Goal: Check status: Check status

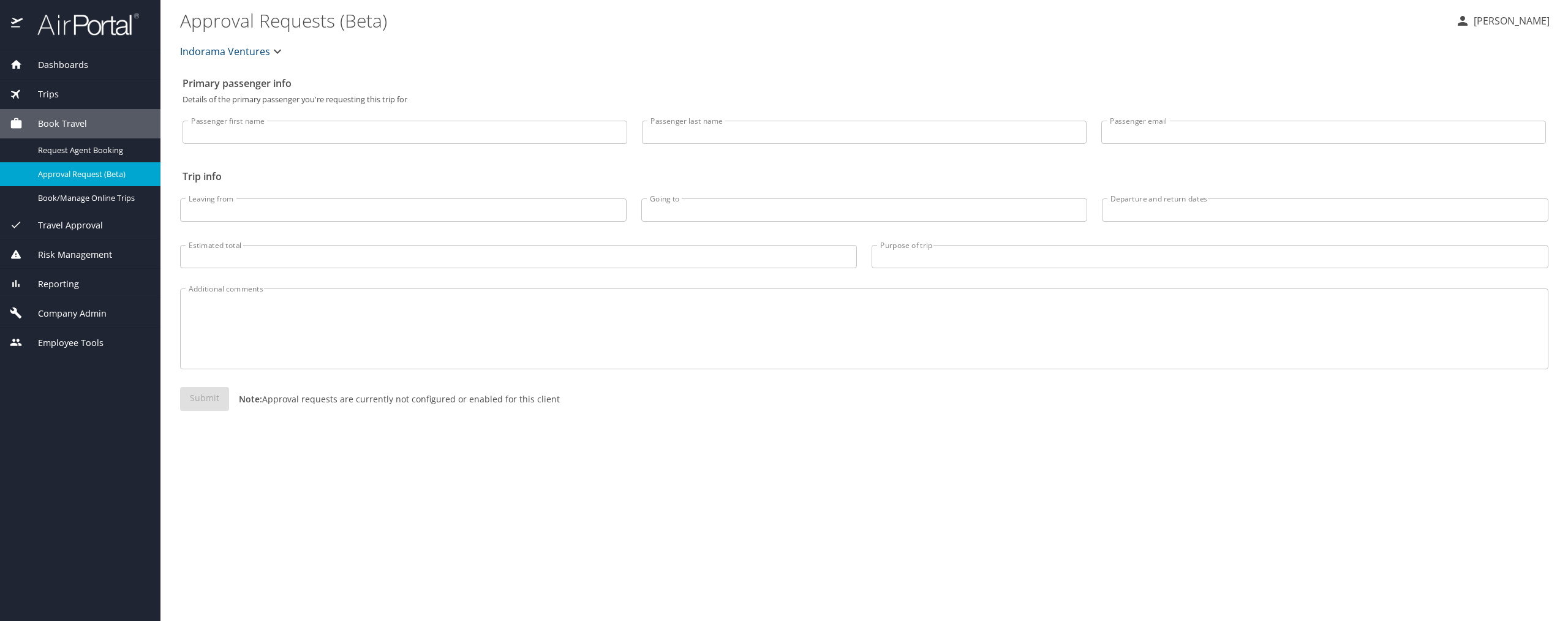
click at [71, 284] on span "Reporting" at bounding box center [51, 284] width 57 height 14
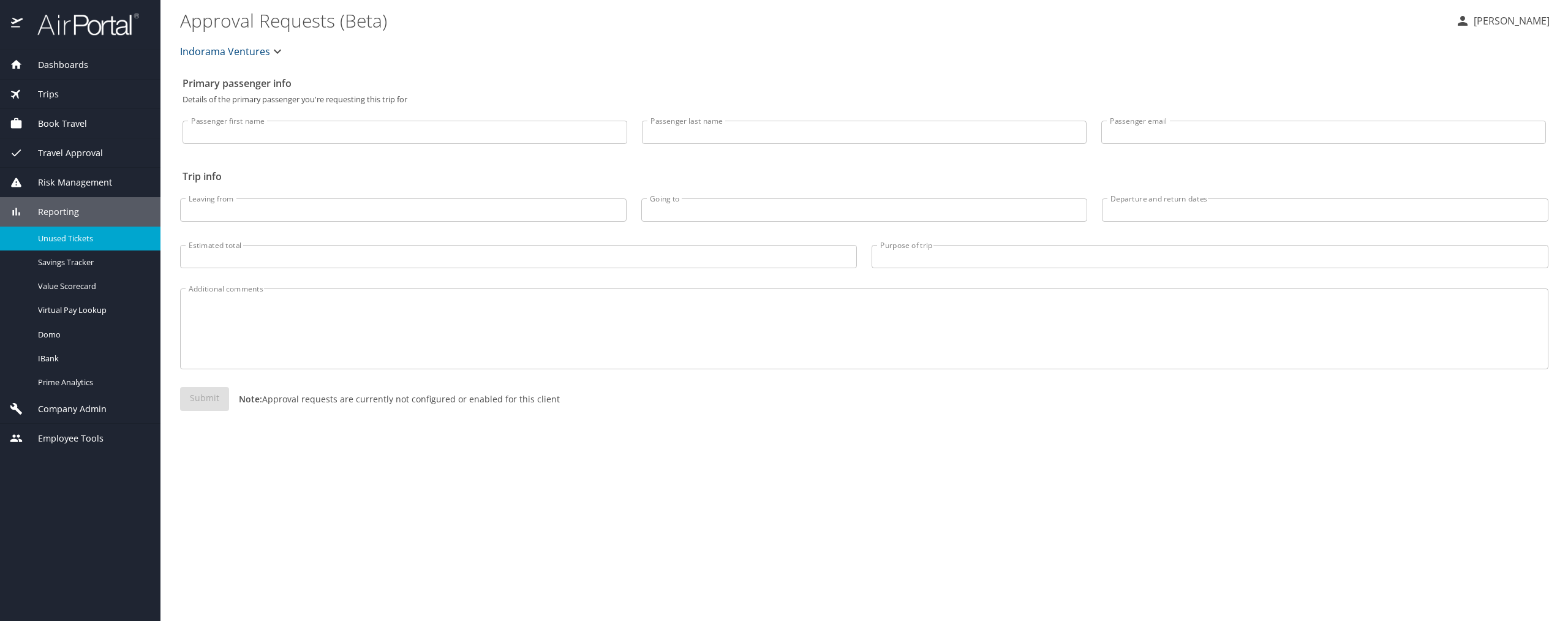
click at [87, 237] on span "Unused Tickets" at bounding box center [92, 239] width 108 height 12
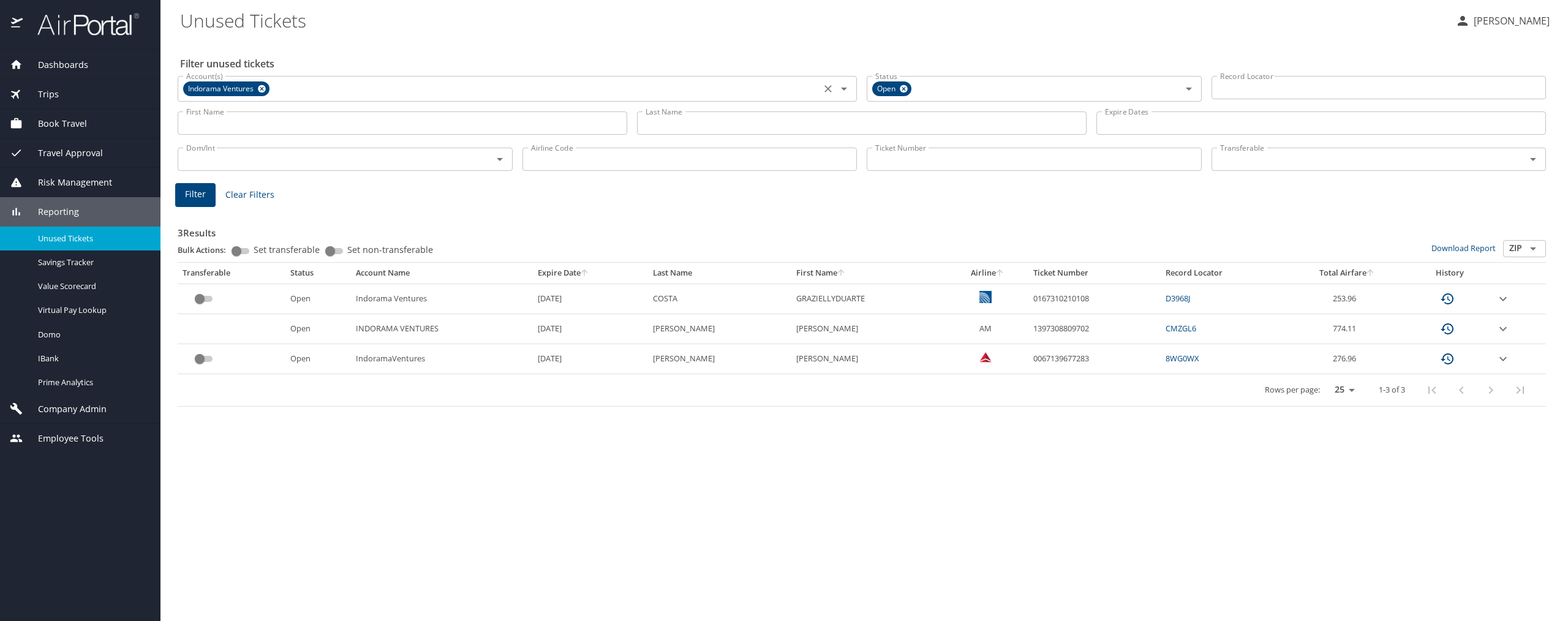
click at [261, 87] on icon at bounding box center [261, 88] width 8 height 8
click at [626, 126] on input "Last Name" at bounding box center [862, 122] width 450 height 23
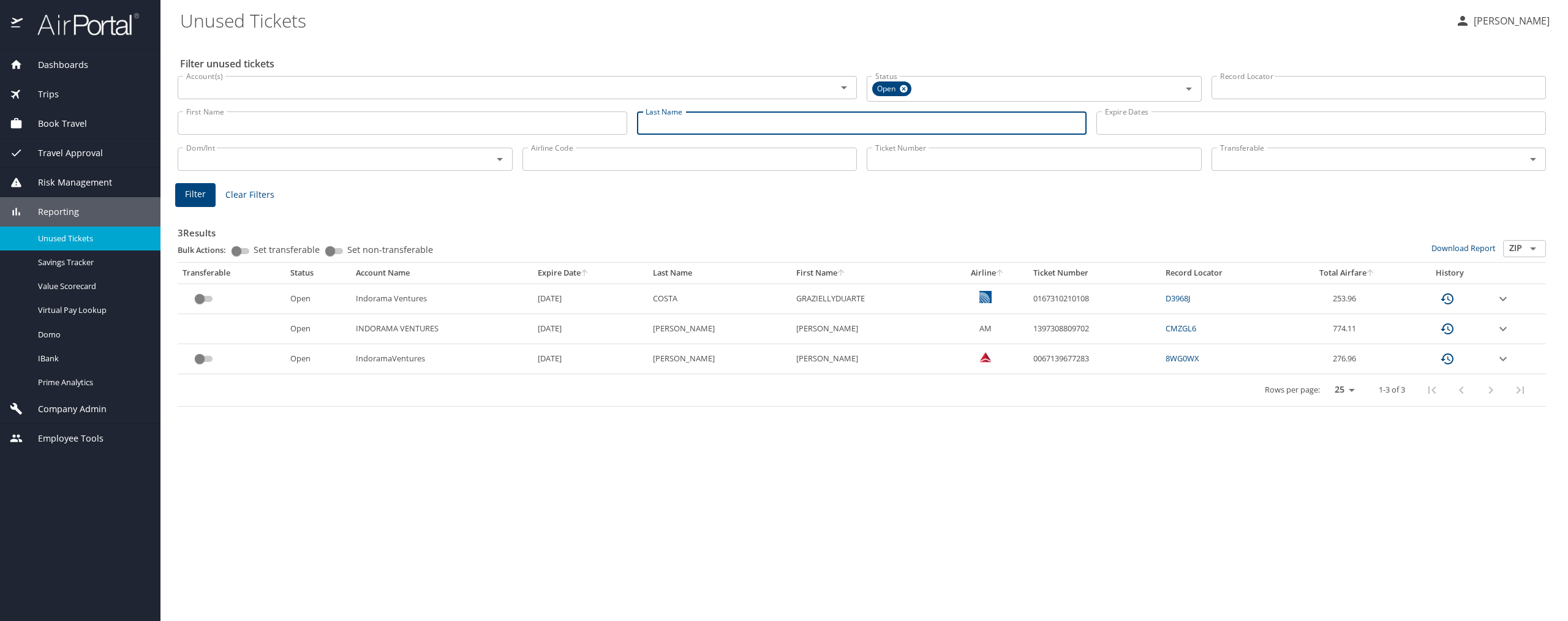
type input "n"
type input "[PERSON_NAME]"
click at [203, 198] on span "Filter" at bounding box center [195, 194] width 21 height 15
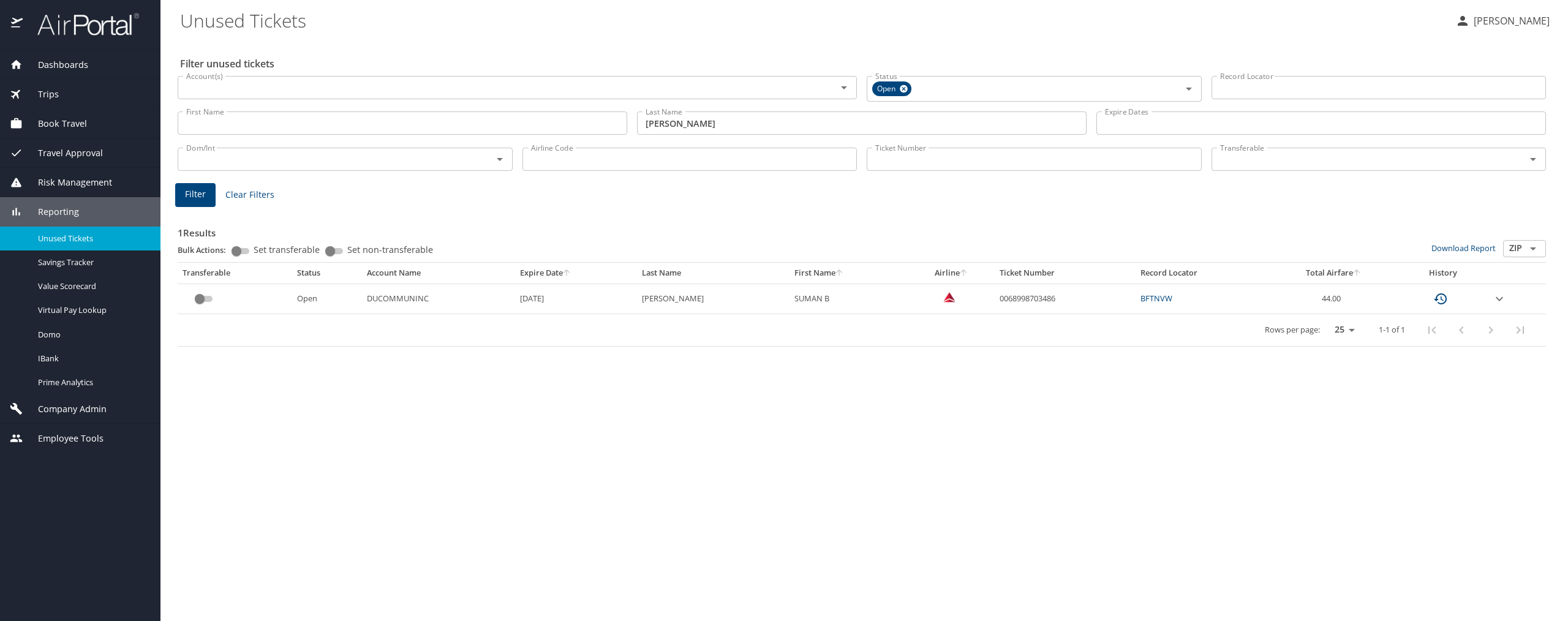
click at [300, 22] on Tickets "Unused Tickets" at bounding box center [812, 20] width 1266 height 38
